Goal: Subscribe to service/newsletter

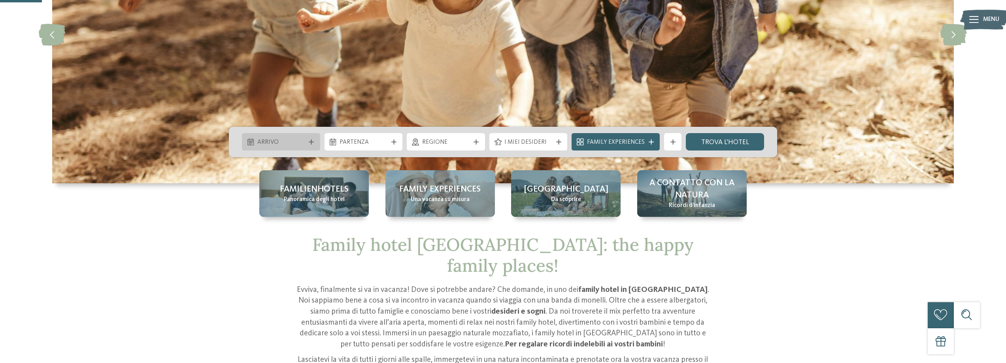
click at [307, 139] on div "Arrivo" at bounding box center [281, 142] width 52 height 9
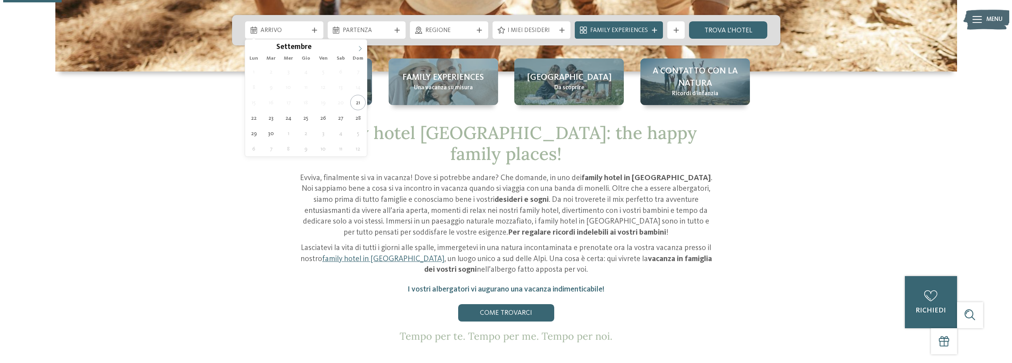
scroll to position [198, 0]
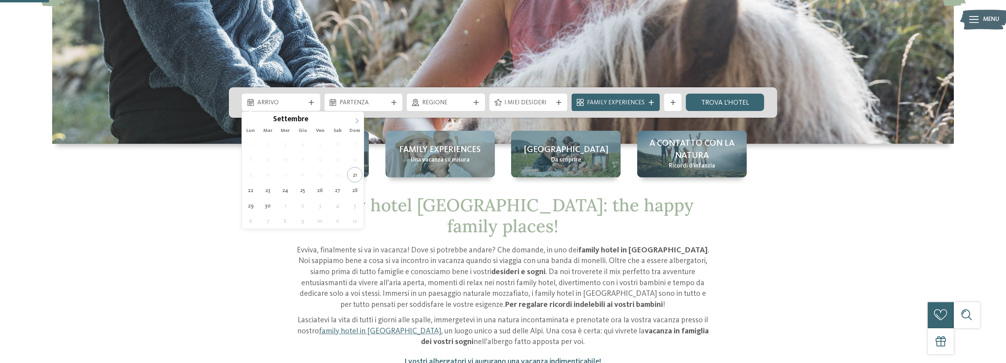
click at [356, 116] on span at bounding box center [356, 118] width 13 height 13
click at [357, 121] on icon at bounding box center [357, 121] width 6 height 6
type div "21.12.2025"
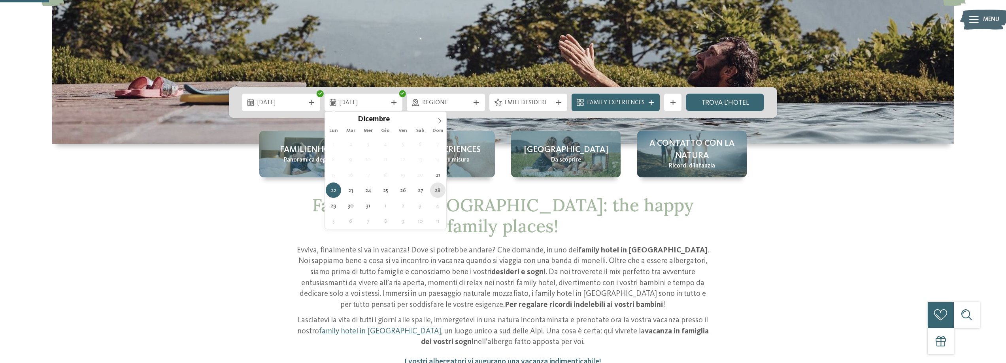
type div "28.12.2025"
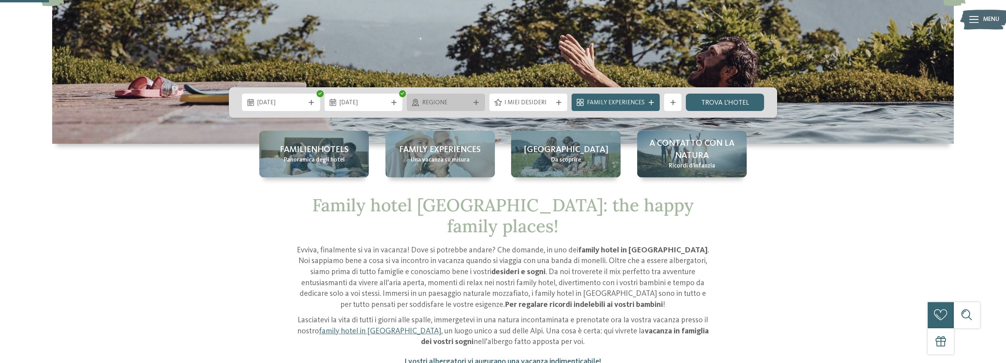
click at [475, 99] on div "Regione" at bounding box center [446, 102] width 78 height 17
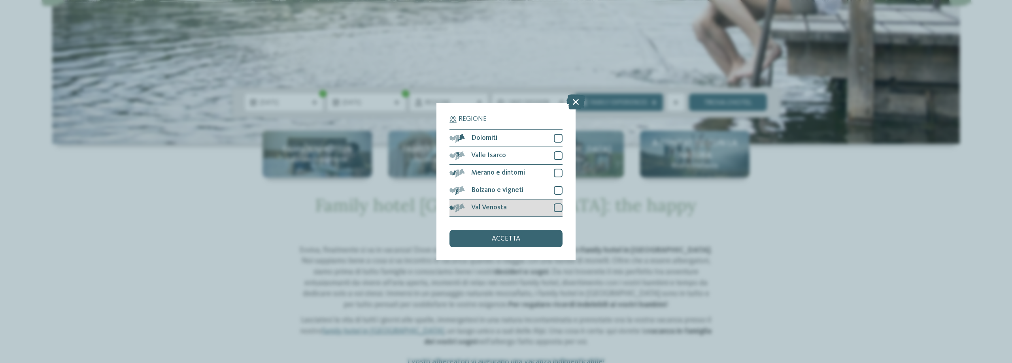
click at [558, 206] on div at bounding box center [558, 208] width 9 height 9
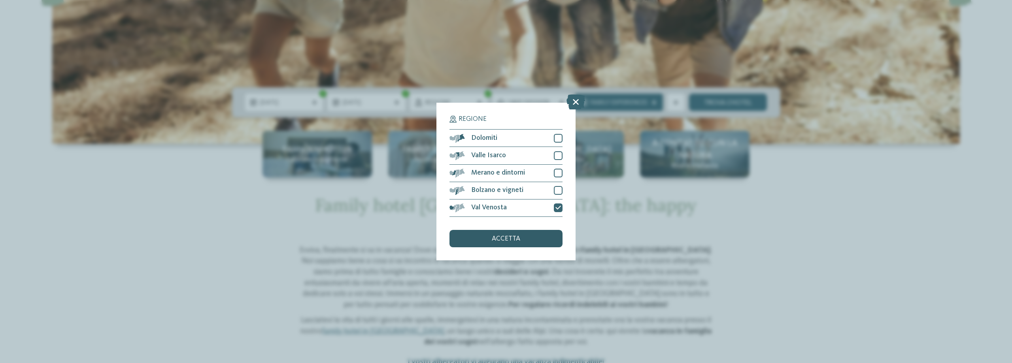
click at [521, 242] on div "accetta" at bounding box center [506, 238] width 113 height 17
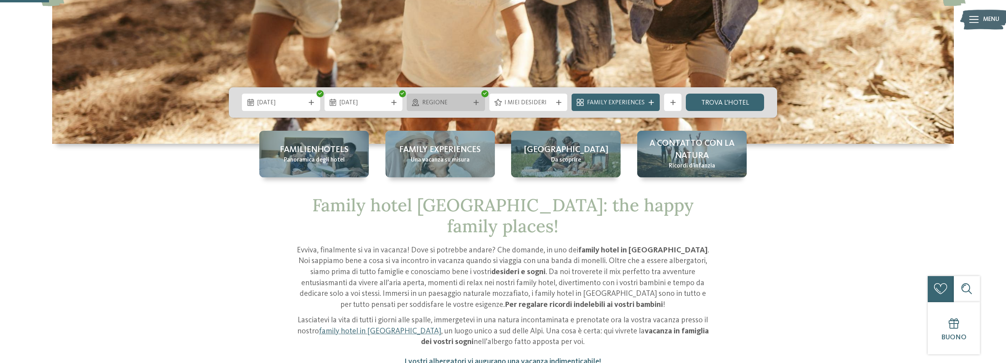
click at [465, 107] on span "Regione" at bounding box center [446, 103] width 48 height 9
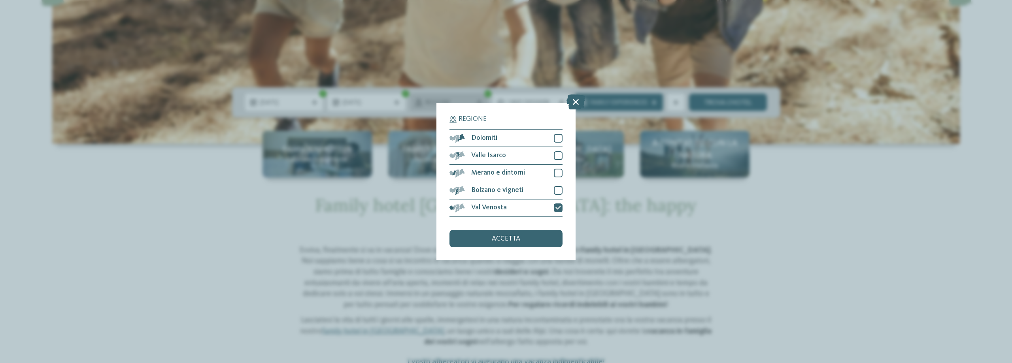
click at [465, 107] on div "Regione Dolomiti Valle Isarco" at bounding box center [506, 181] width 139 height 157
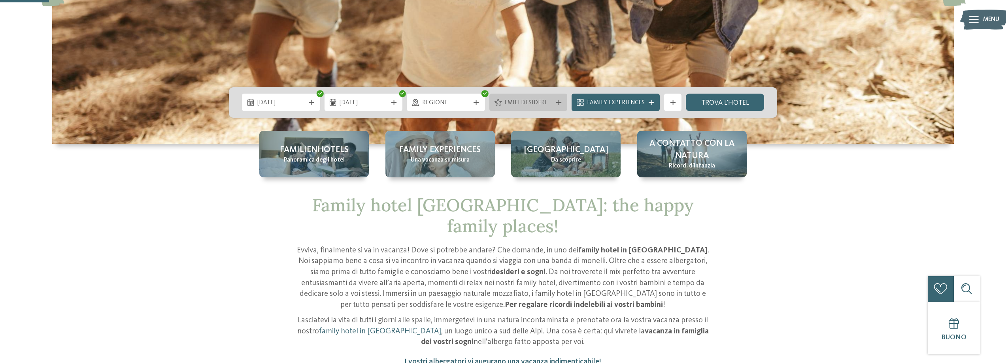
click at [531, 100] on span "I miei desideri" at bounding box center [529, 103] width 48 height 9
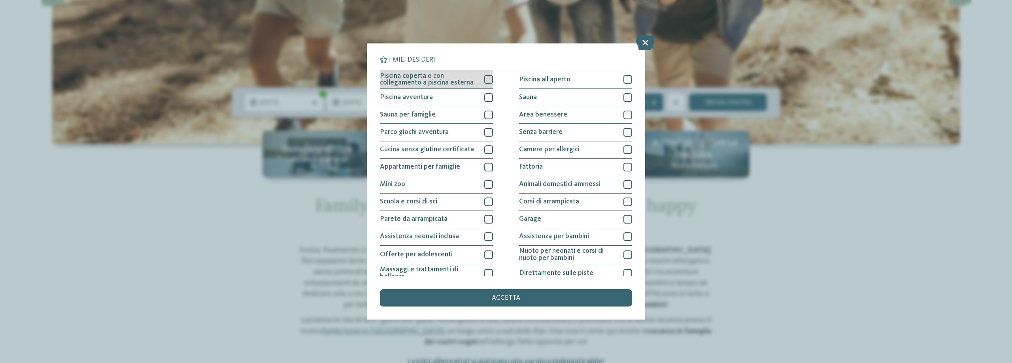
click at [484, 78] on div at bounding box center [488, 79] width 9 height 9
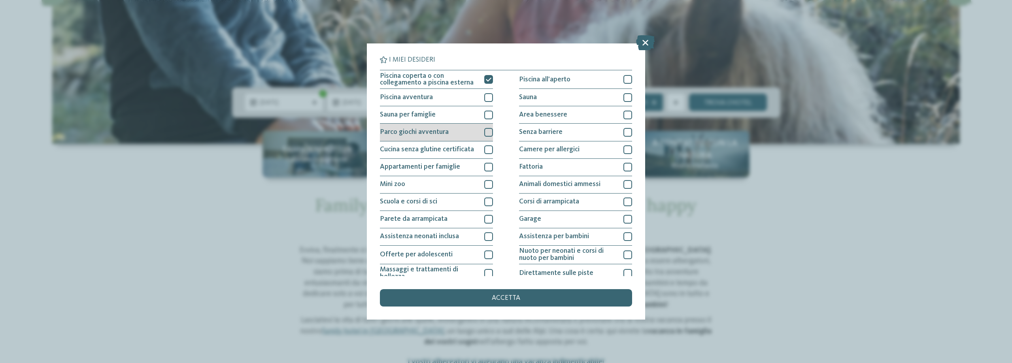
click at [487, 132] on div at bounding box center [488, 132] width 9 height 9
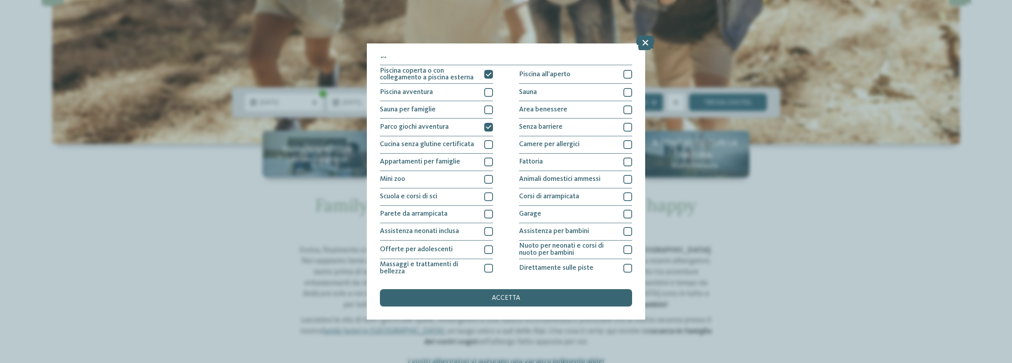
scroll to position [0, 0]
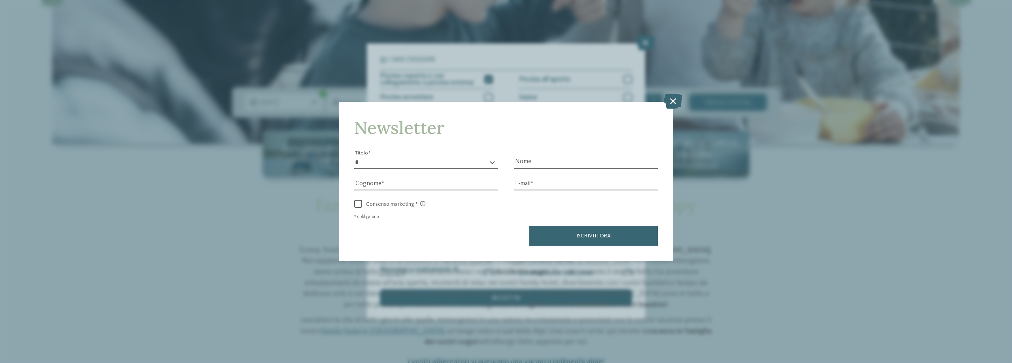
click at [348, 159] on div "Newsletter * ****** ******* ******** ****** Titolo Nome Cognome E-mail link link" at bounding box center [506, 181] width 334 height 159
click at [365, 164] on select "* ****** ******* ******** ******" at bounding box center [426, 163] width 144 height 12
select select "*"
click at [354, 157] on select "* ****** ******* ******** ******" at bounding box center [426, 163] width 144 height 12
click at [526, 161] on input "Nome" at bounding box center [586, 163] width 144 height 12
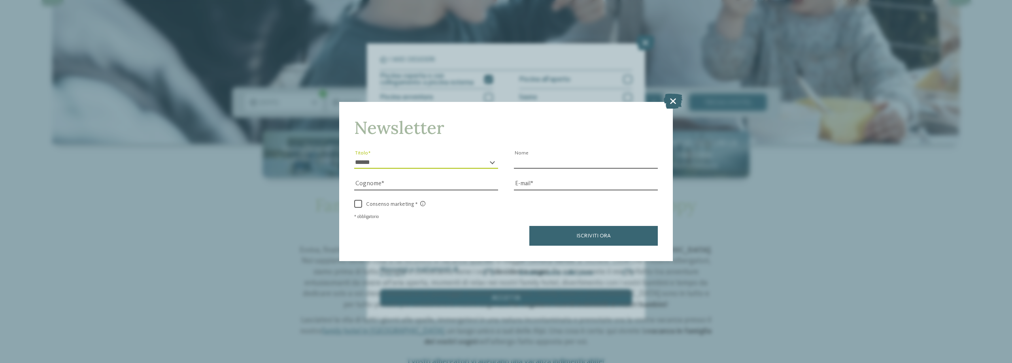
type input "*********"
type input "**********"
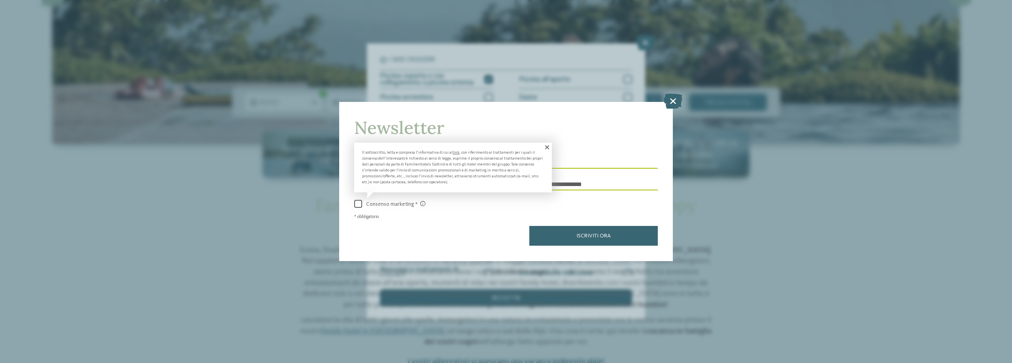
click at [358, 202] on span at bounding box center [358, 204] width 8 height 8
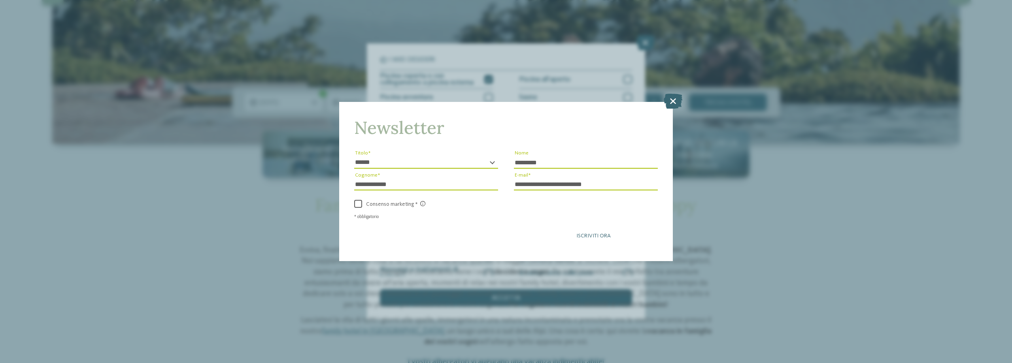
click at [602, 237] on span "Iscriviti ora" at bounding box center [594, 236] width 34 height 6
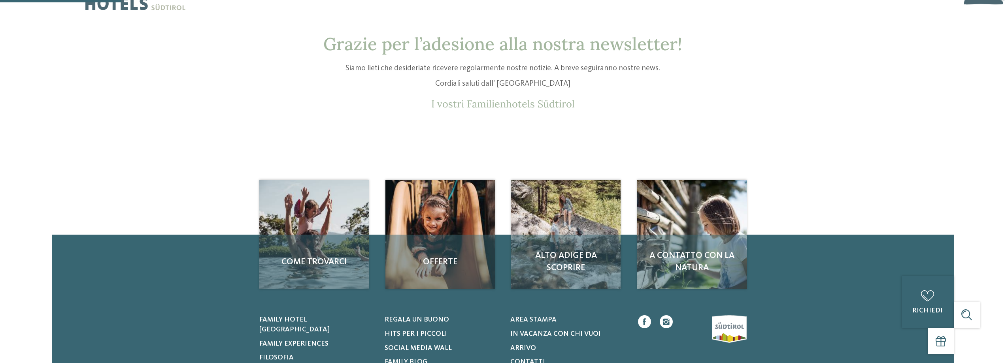
scroll to position [40, 0]
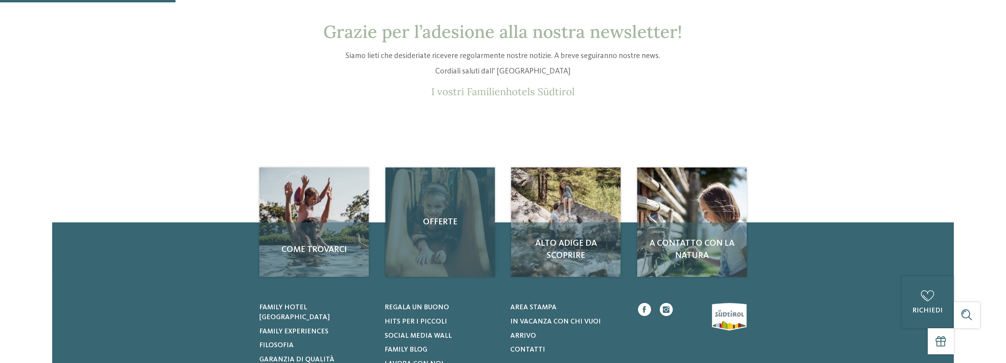
click at [449, 220] on span "Offerte" at bounding box center [440, 222] width 92 height 12
